Goal: Communication & Community: Answer question/provide support

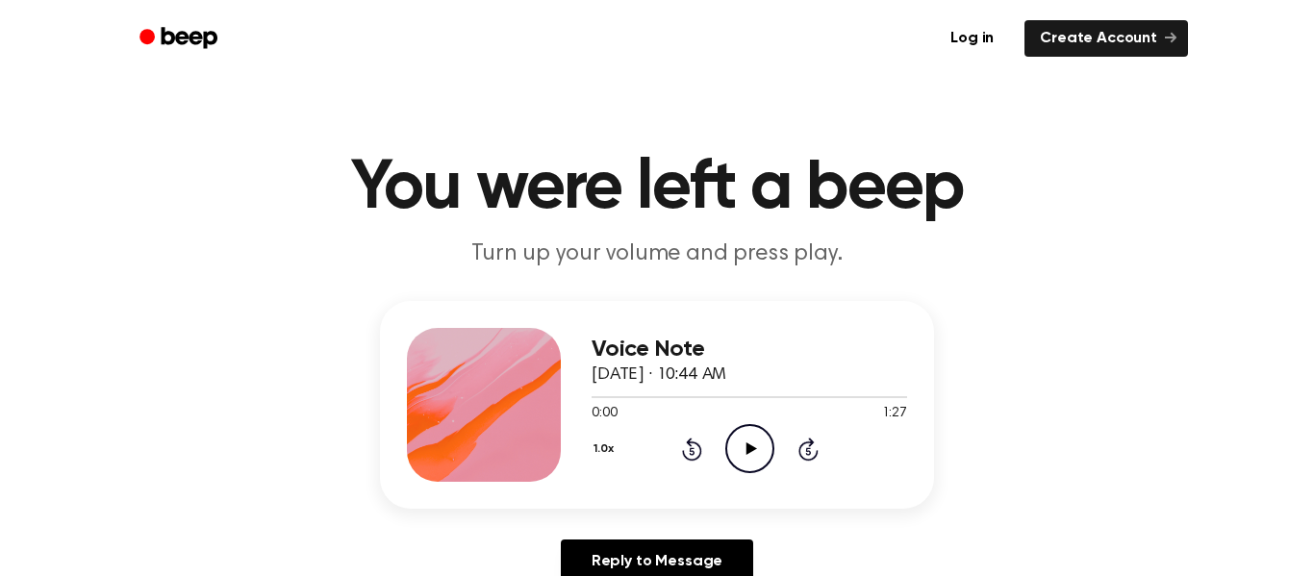
click at [752, 472] on circle at bounding box center [749, 448] width 47 height 47
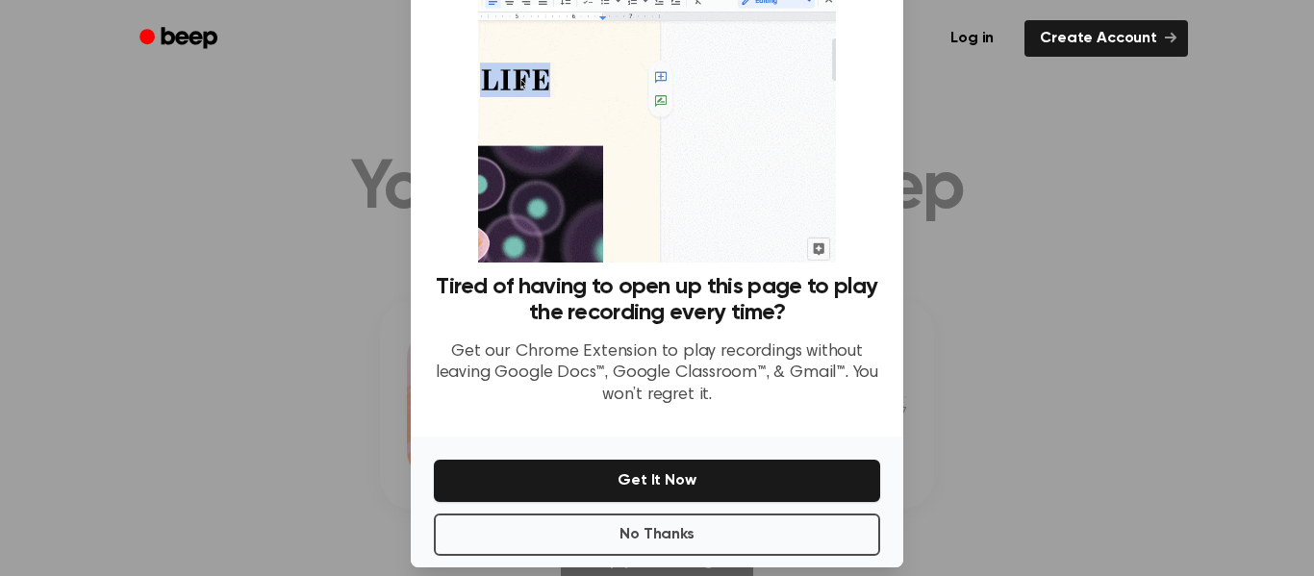
scroll to position [124, 0]
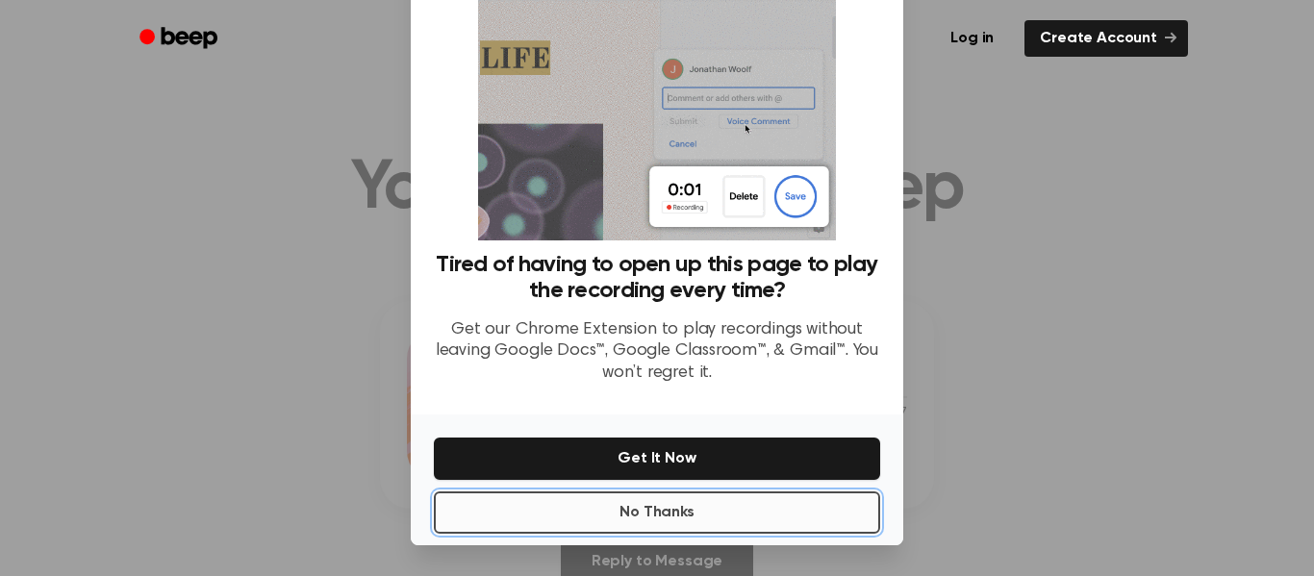
click at [637, 514] on button "No Thanks" at bounding box center [657, 513] width 446 height 42
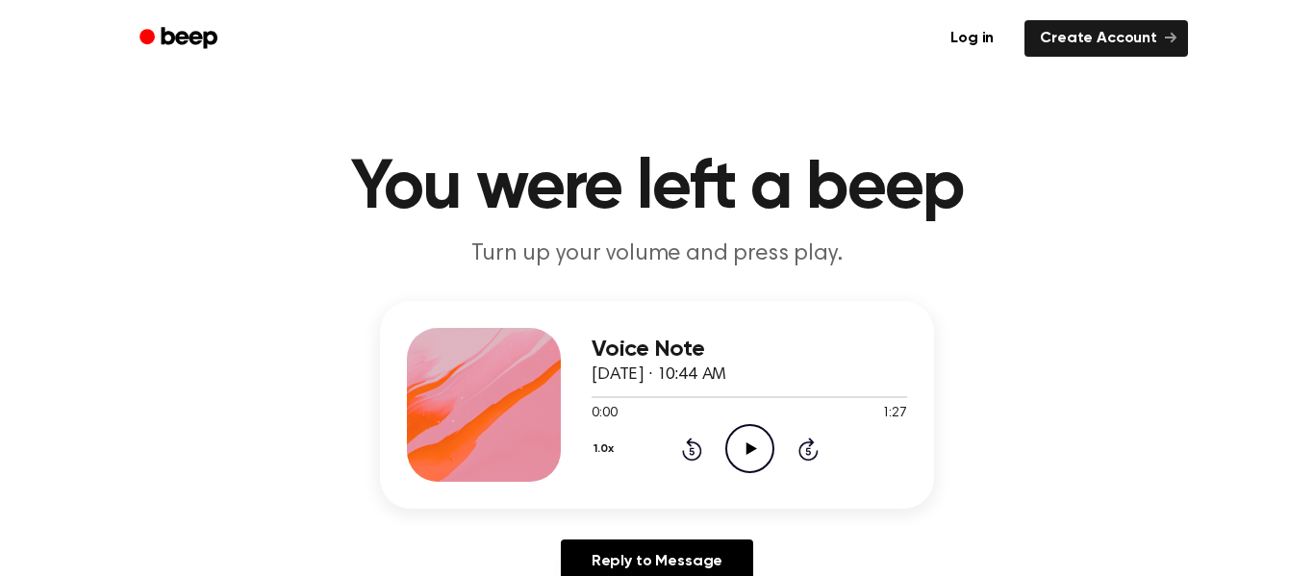
click at [744, 451] on icon "Play Audio" at bounding box center [749, 448] width 49 height 49
click at [752, 460] on icon "Play Audio" at bounding box center [749, 448] width 49 height 49
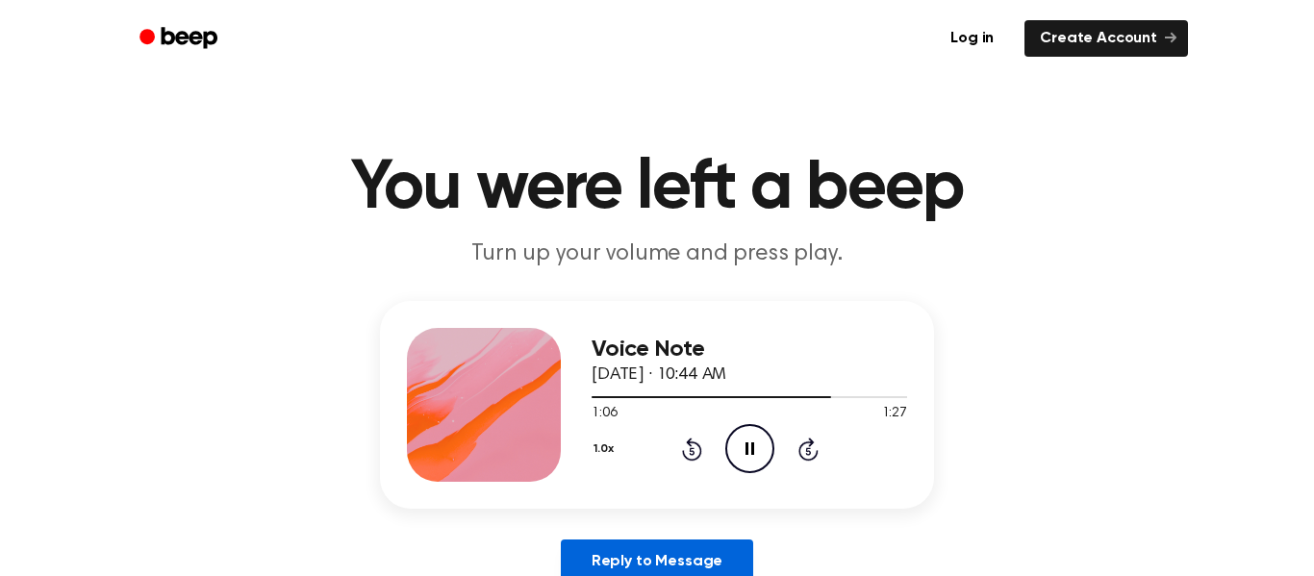
click at [665, 557] on link "Reply to Message" at bounding box center [657, 562] width 192 height 44
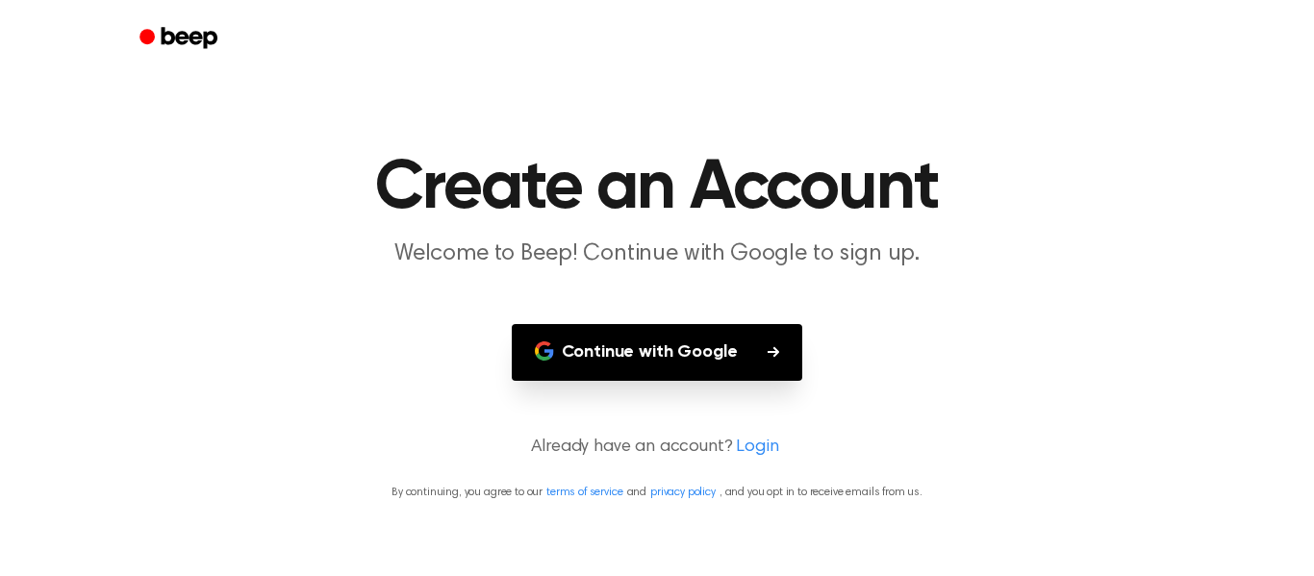
click at [722, 349] on button "Continue with Google" at bounding box center [657, 352] width 291 height 57
